Goal: Task Accomplishment & Management: Manage account settings

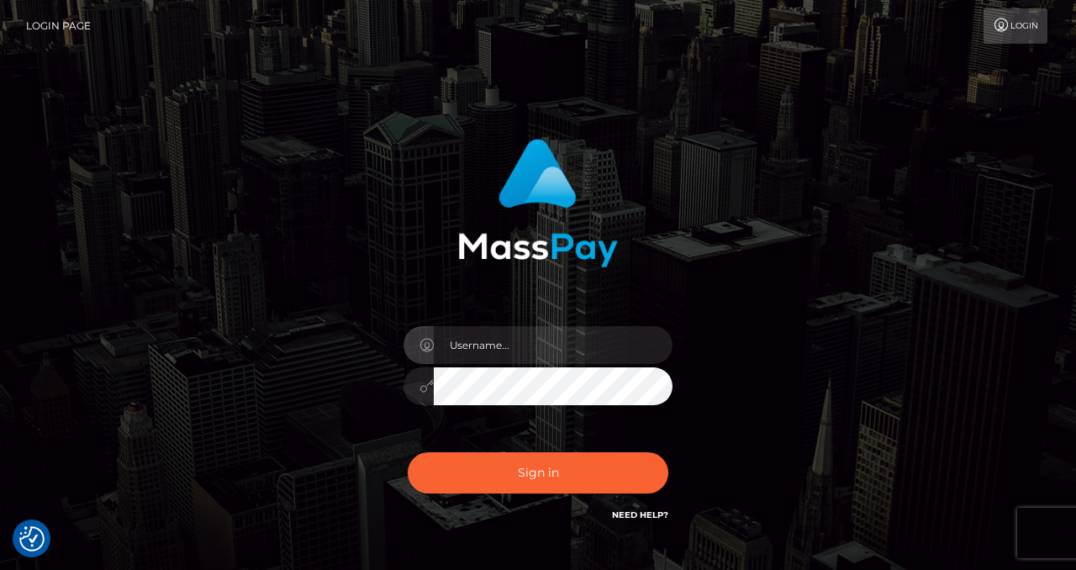
click at [490, 349] on input "text" at bounding box center [553, 345] width 239 height 38
type input "izabela.throne"
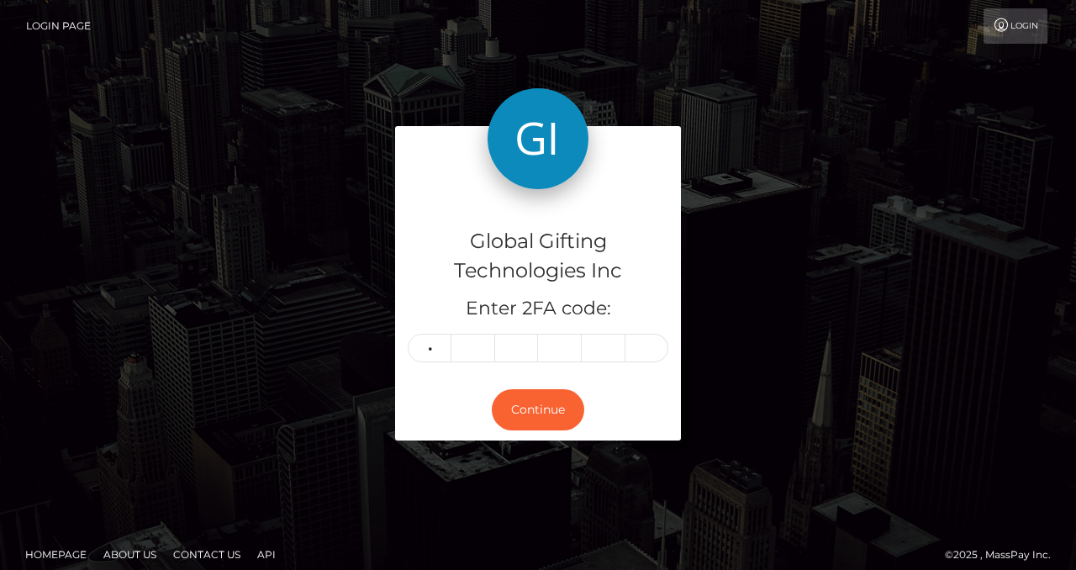
type input "2"
type input "7"
type input "8"
type input "1"
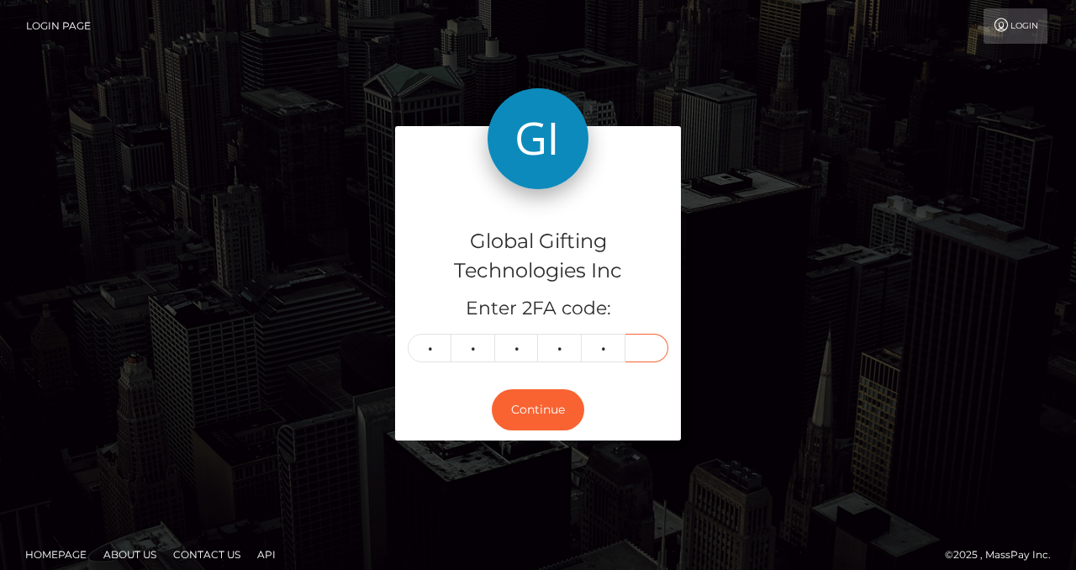
type input "5"
